Goal: Find specific page/section: Find specific page/section

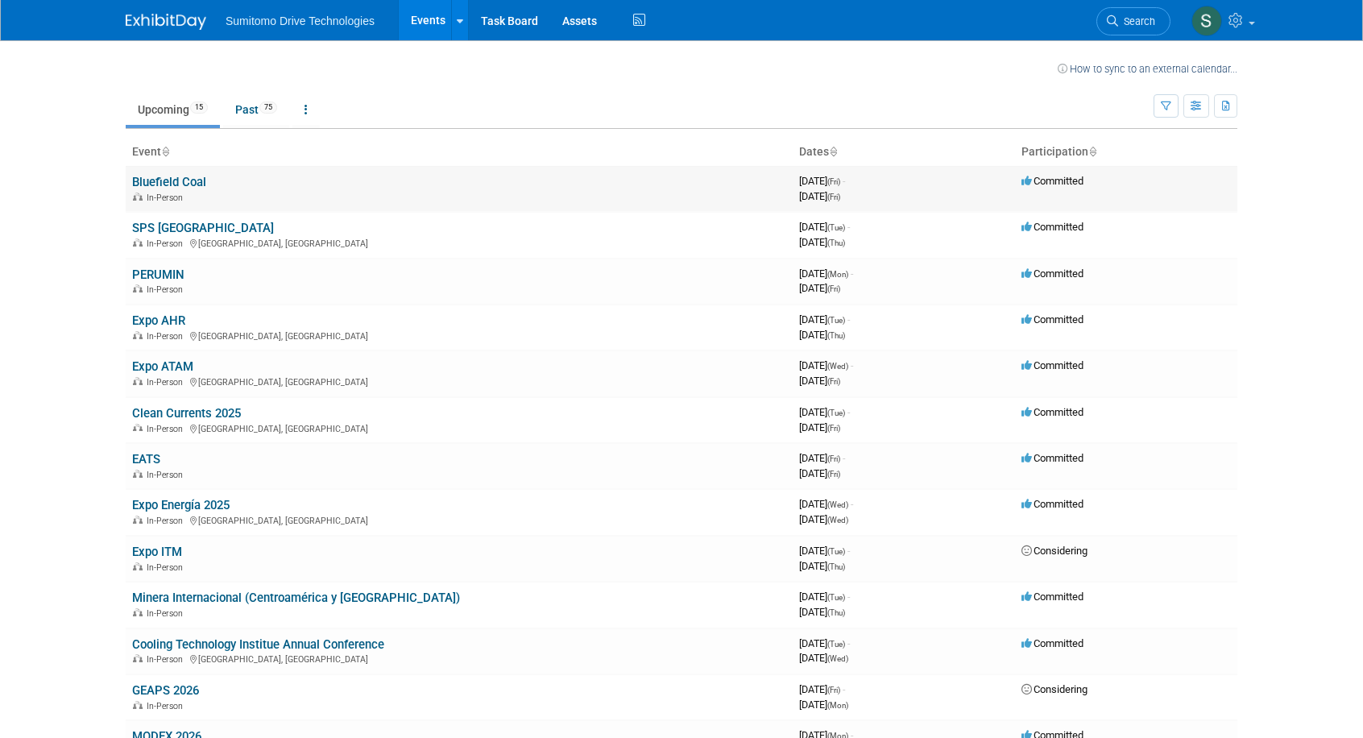
click at [148, 185] on link "Bluefield Coal" at bounding box center [169, 182] width 74 height 15
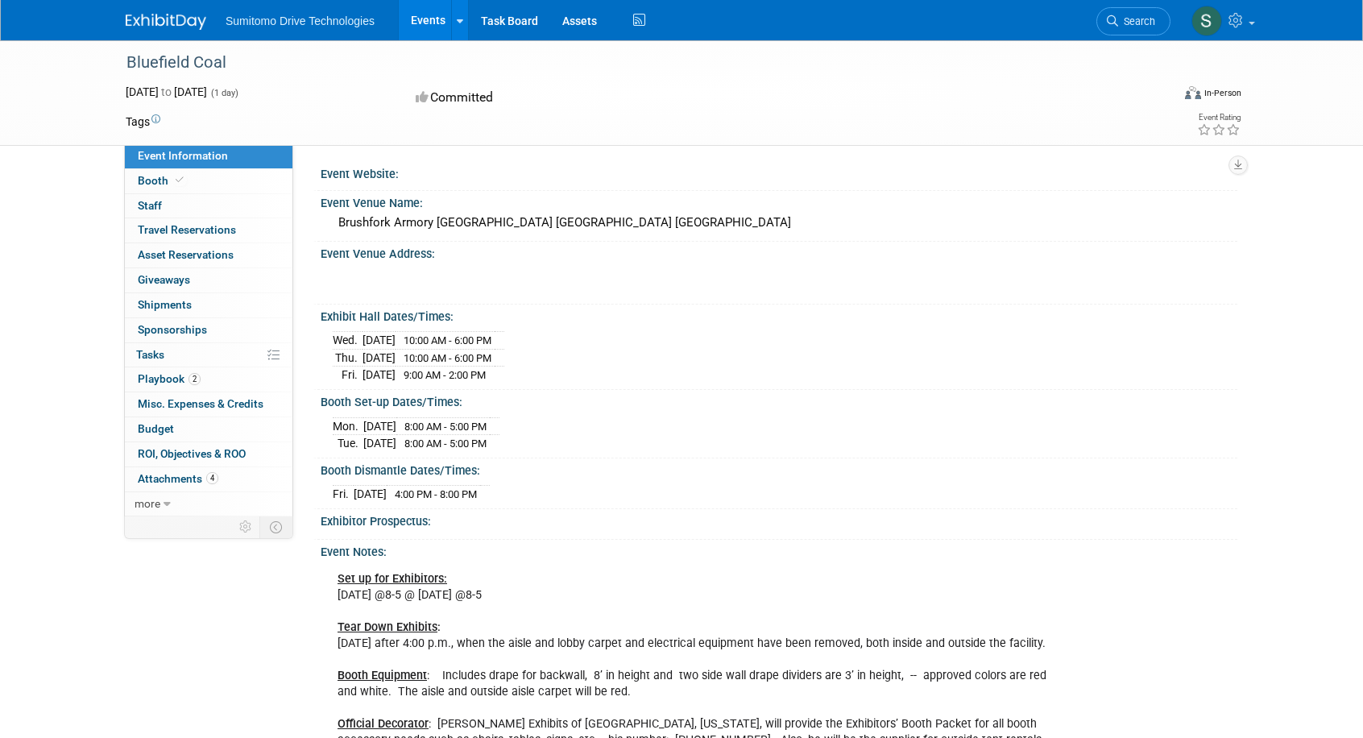
click at [148, 185] on span "Booth" at bounding box center [162, 180] width 49 height 13
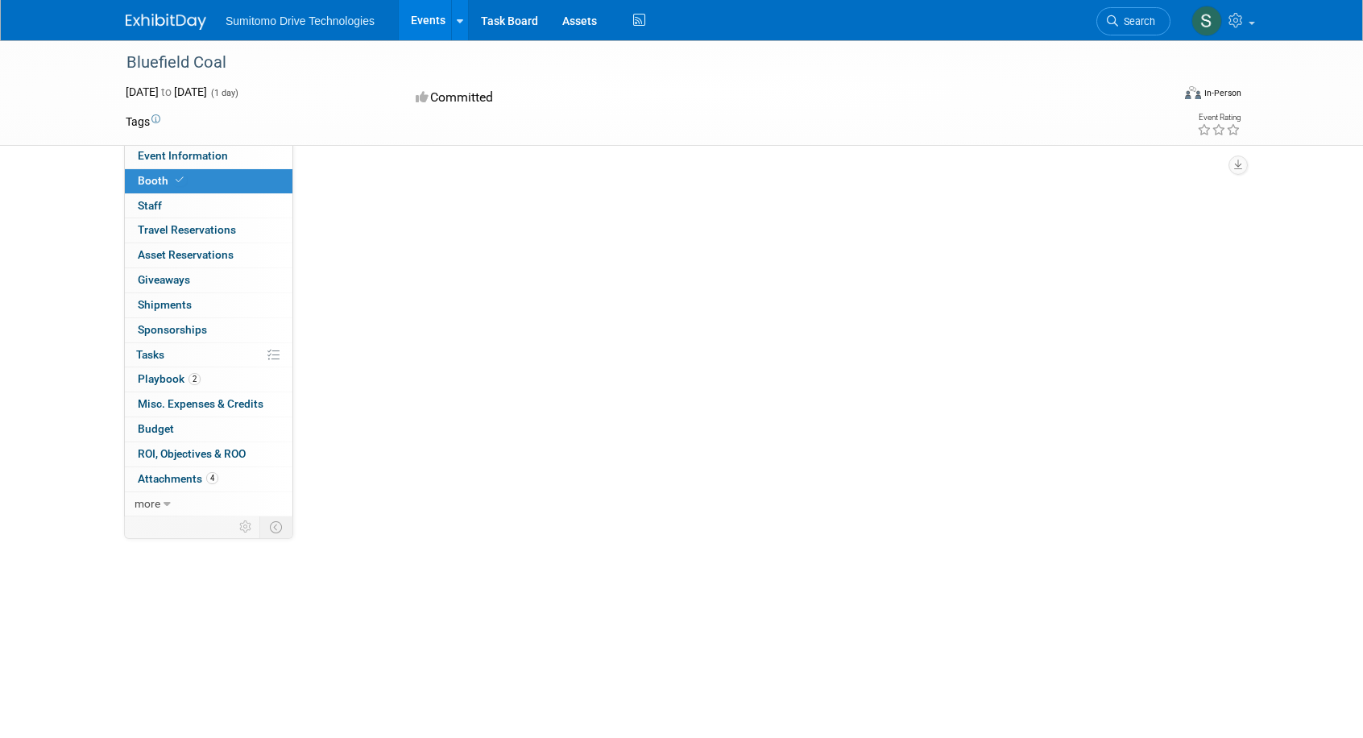
drag, startPoint x: 0, startPoint y: 0, endPoint x: 148, endPoint y: 185, distance: 236.7
click at [148, 185] on span "Booth" at bounding box center [162, 180] width 49 height 13
